Goal: Task Accomplishment & Management: Complete application form

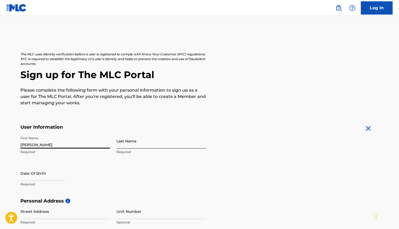
type input "[PERSON_NAME]"
select select "8"
select select "2025"
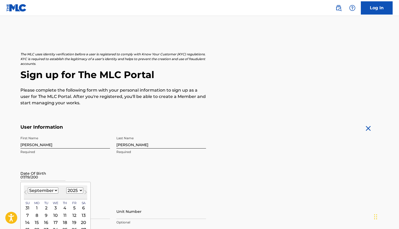
type input "[DATE]"
click at [171, 171] on div "First Name [PERSON_NAME] Required Last Name [PERSON_NAME] Required Date Of Birt…" at bounding box center [113, 166] width 186 height 65
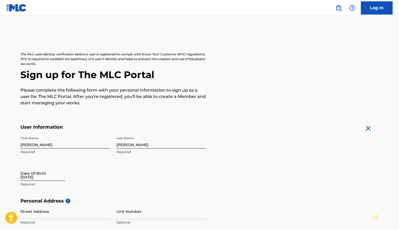
select select "8"
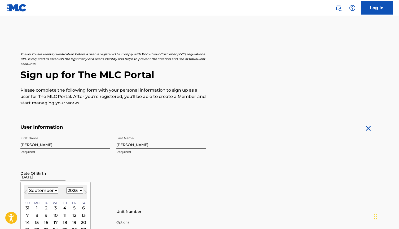
click at [43, 180] on input "[DATE]" at bounding box center [42, 173] width 45 height 15
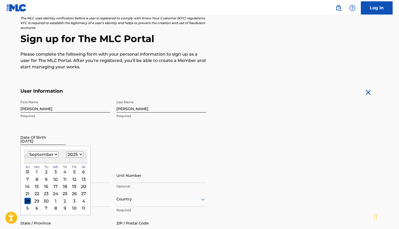
scroll to position [43, 0]
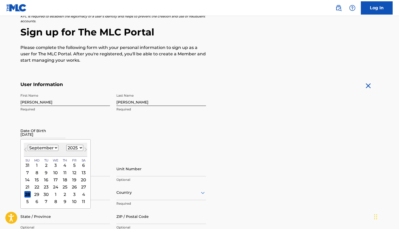
select select "2004"
select select "6"
click at [35, 186] on div "19" at bounding box center [36, 187] width 6 height 6
select select "6"
select select "2004"
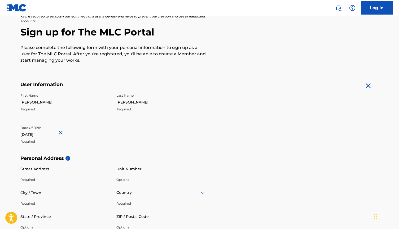
click at [126, 139] on div "First Name [PERSON_NAME] Required Last Name [PERSON_NAME] Required Date Of Birt…" at bounding box center [113, 123] width 186 height 65
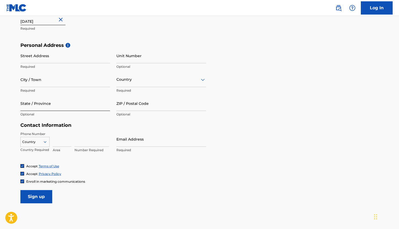
scroll to position [154, 0]
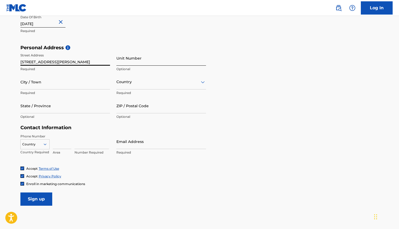
type input "[STREET_ADDRESS][PERSON_NAME]"
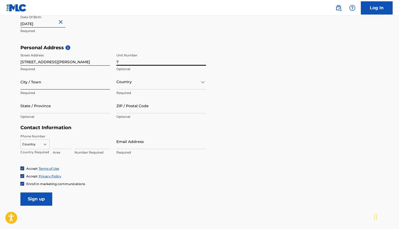
type input "7"
type input "[GEOGRAPHIC_DATA]"
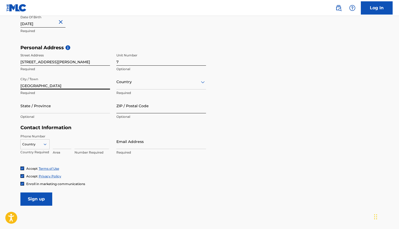
type input "[GEOGRAPHIC_DATA]"
type input "MA"
type input "02115"
type input "[GEOGRAPHIC_DATA]"
type input "[EMAIL_ADDRESS][DOMAIN_NAME]"
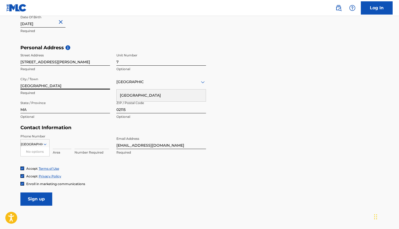
type input "[GEOGRAPHIC_DATA]"
click at [251, 90] on div "Personal Address i Street Address [STREET_ADDRESS][PERSON_NAME] Required [GEOGR…" at bounding box center [199, 85] width 359 height 80
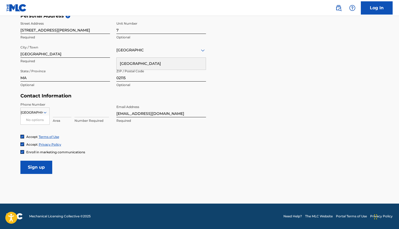
scroll to position [185, 0]
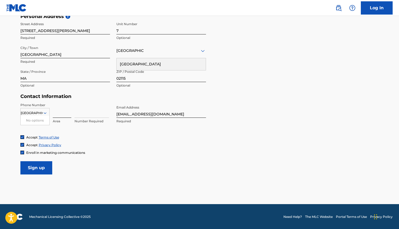
click at [62, 111] on input at bounding box center [62, 110] width 19 height 15
type input "518"
type input "9370677"
click at [113, 135] on div "Accept Terms of Use" at bounding box center [199, 137] width 359 height 5
click at [71, 152] on span "Enroll in marketing communications" at bounding box center [55, 153] width 59 height 4
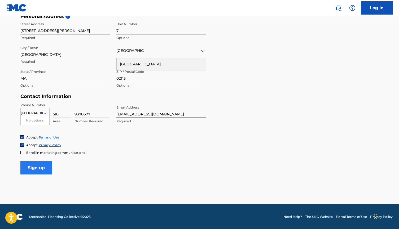
click at [41, 166] on input "Sign up" at bounding box center [36, 168] width 32 height 13
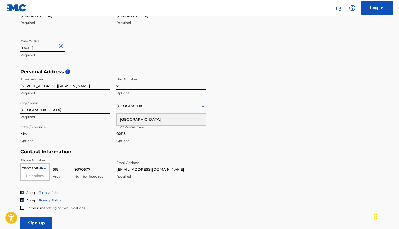
scroll to position [165, 0]
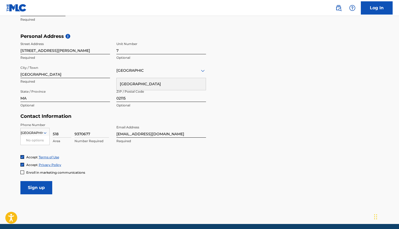
click at [35, 133] on input "[GEOGRAPHIC_DATA]" at bounding box center [32, 133] width 22 height 5
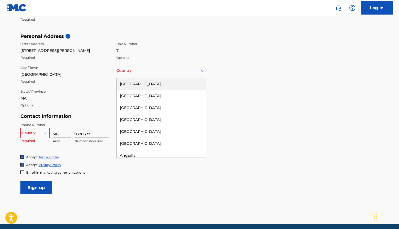
click at [144, 68] on div "[GEOGRAPHIC_DATA]" at bounding box center [161, 70] width 90 height 7
click at [142, 85] on div "[GEOGRAPHIC_DATA]" at bounding box center [161, 84] width 89 height 12
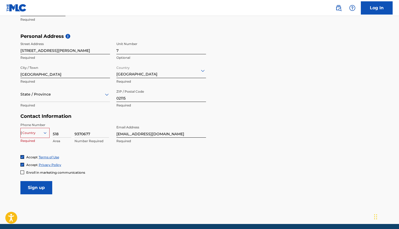
click at [72, 94] on div at bounding box center [65, 94] width 90 height 7
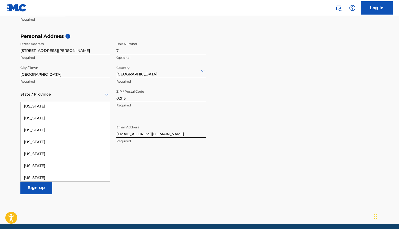
scroll to position [242, 0]
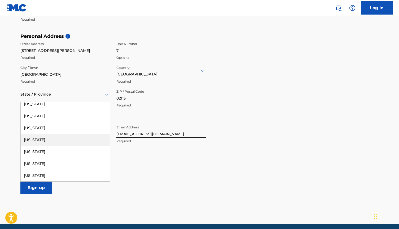
click at [55, 135] on div "[US_STATE]" at bounding box center [65, 140] width 89 height 12
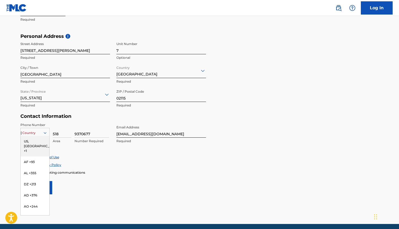
click at [37, 132] on div "[GEOGRAPHIC_DATA]" at bounding box center [35, 133] width 29 height 6
click at [37, 142] on div "US, [GEOGRAPHIC_DATA] +1" at bounding box center [35, 146] width 29 height 21
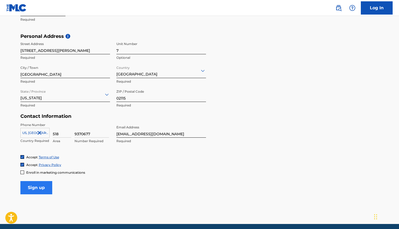
click at [36, 189] on input "Sign up" at bounding box center [36, 187] width 32 height 13
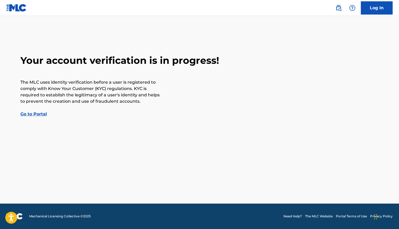
click at [40, 110] on div "Your account verification is in progress! The MLC uses identity verification be…" at bounding box center [199, 86] width 371 height 63
click at [40, 114] on link "Go to Portal" at bounding box center [33, 114] width 27 height 5
